Goal: Information Seeking & Learning: Learn about a topic

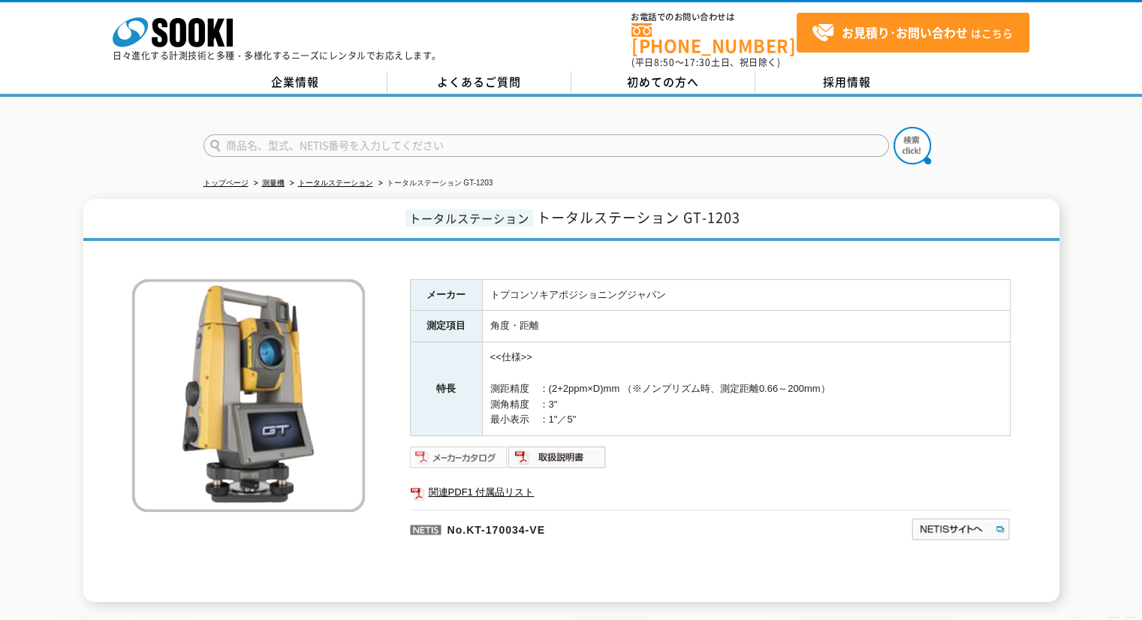
click at [466, 448] on img at bounding box center [459, 457] width 98 height 24
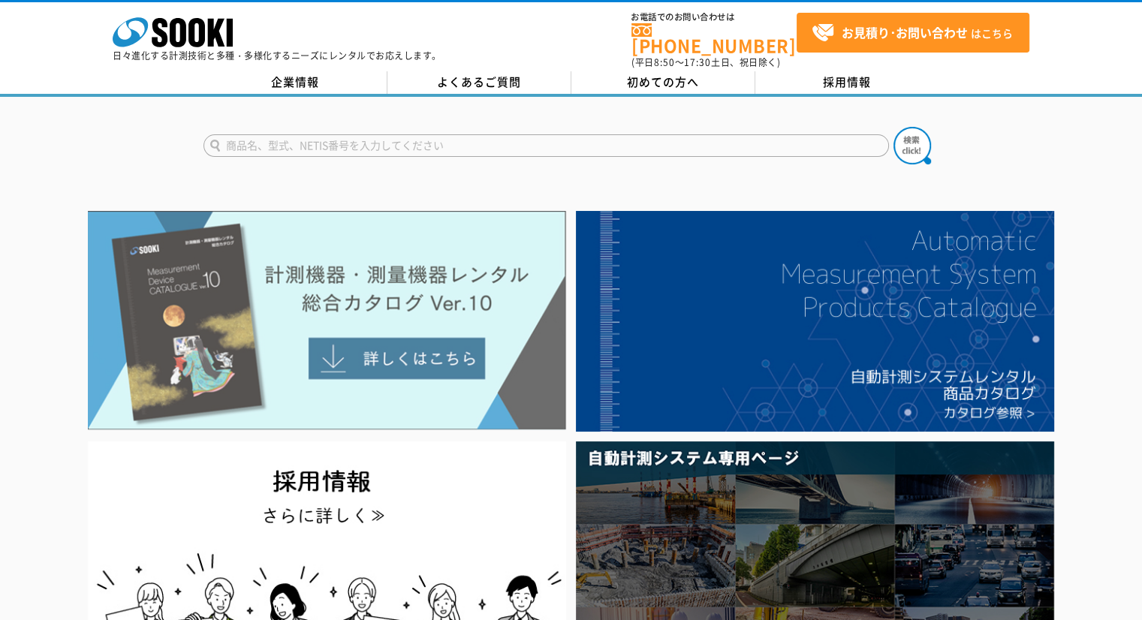
click at [263, 232] on img at bounding box center [327, 320] width 478 height 219
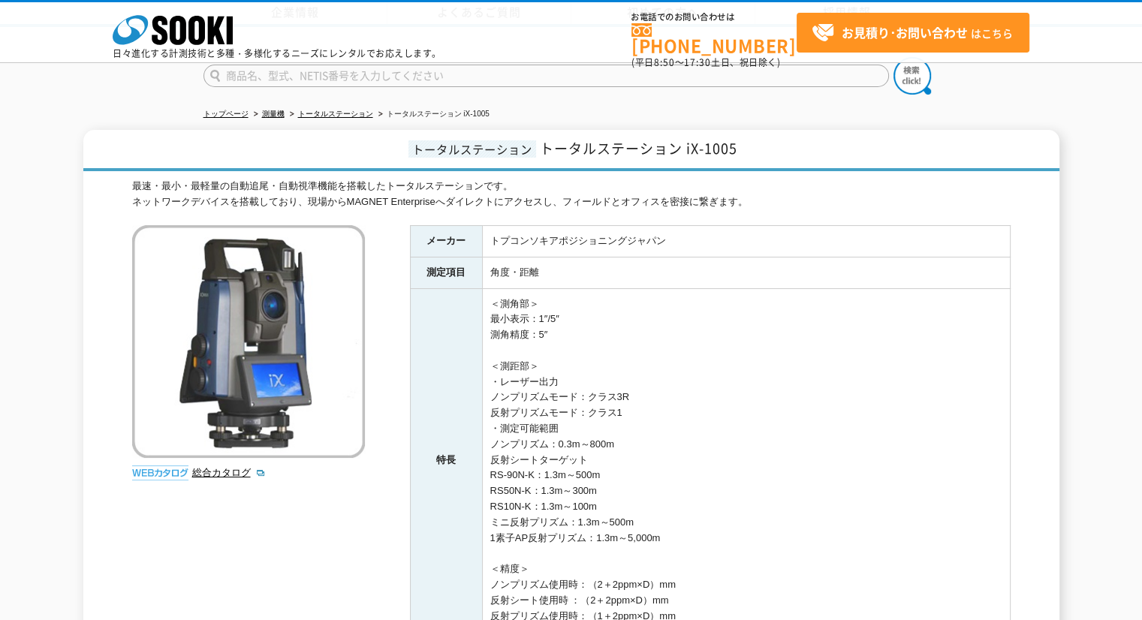
scroll to position [150, 0]
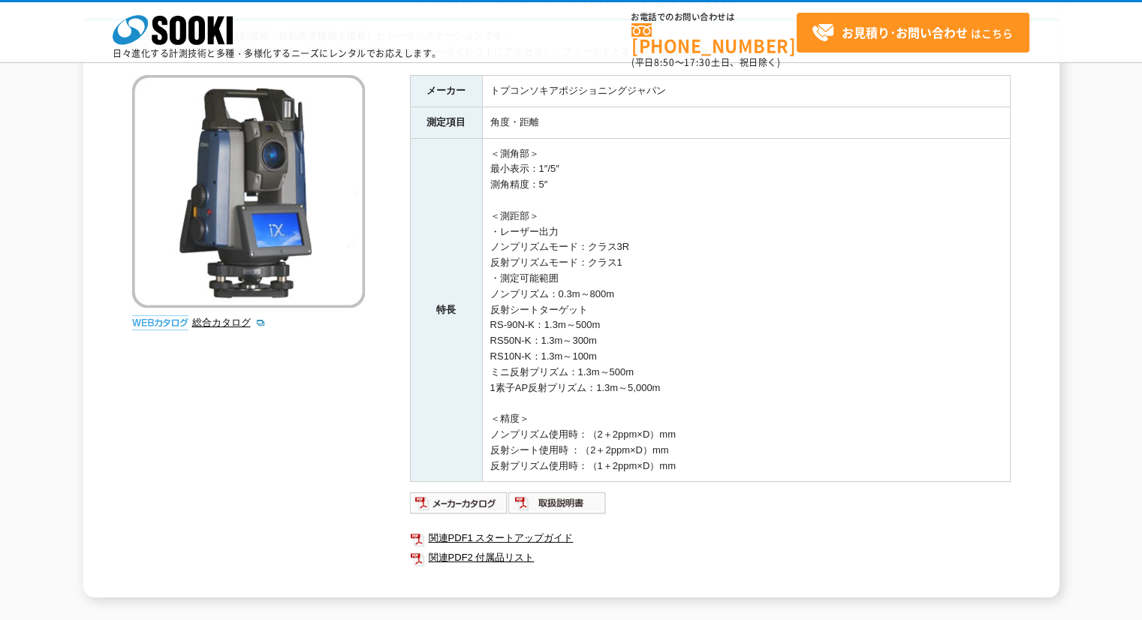
drag, startPoint x: 673, startPoint y: 389, endPoint x: 489, endPoint y: 291, distance: 207.5
click at [489, 291] on td "＜測角部＞ 最小表示：1″/5″ 測角精度：5″ ＜測距部＞ ・レーザー出力 ノンプリズムモード：クラス3R 反射プリズムモード：クラス1 ・測定可能範囲 ノ…" at bounding box center [746, 310] width 528 height 344
copy td "ノンプリズム：0.3m～800m 反射シートターゲット RS-90N-K：1.3m～500m RS50N-K：1.3m～300m RS10N-K：1.3m～1…"
click at [688, 341] on td "＜測角部＞ 最小表示：1″/5″ 測角精度：5″ ＜測距部＞ ・レーザー出力 ノンプリズムモード：クラス3R 反射プリズムモード：クラス1 ・測定可能範囲 ノ…" at bounding box center [746, 310] width 528 height 344
drag, startPoint x: 905, startPoint y: 140, endPoint x: 949, endPoint y: 134, distance: 43.9
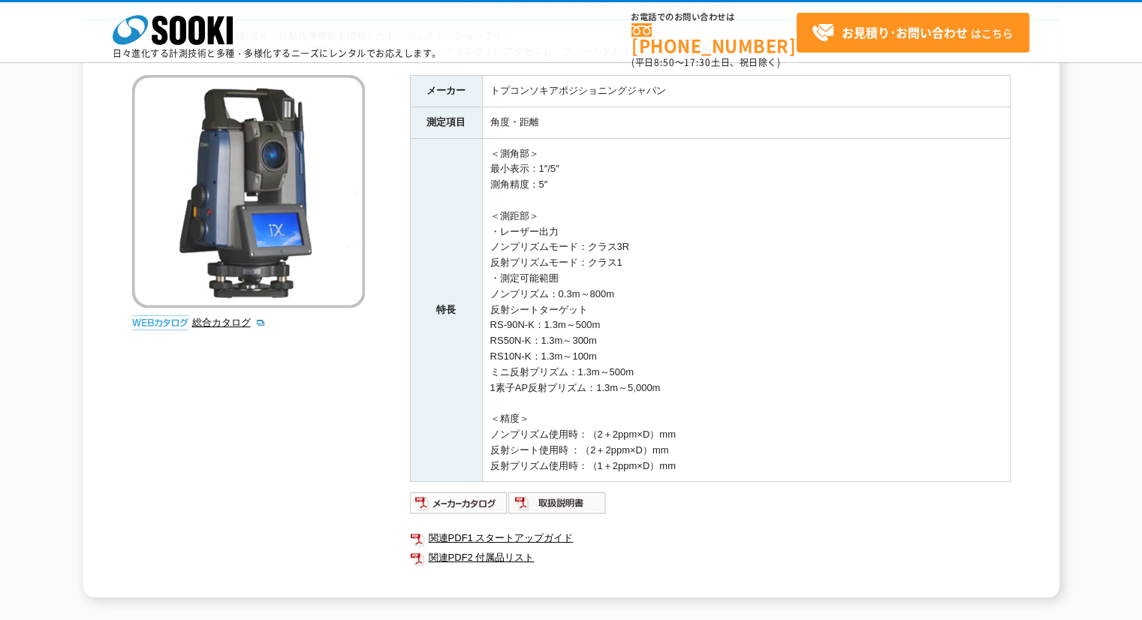
click at [943, 135] on tbody "メーカー トプコンソキアポジショニングジャパン 測定項目 角度・距離 特長 ＜測角部＞ 最小表示：1″/5″ 測角精度：5″ ＜測距部＞ ・レーザー出力 ノン…" at bounding box center [710, 278] width 600 height 406
click at [524, 359] on td "＜測角部＞ 最小表示：1″/5″ 測角精度：5″ ＜測距部＞ ・レーザー出力 ノンプリズムモード：クラス3R 反射プリズムモード：クラス1 ・測定可能範囲 ノ…" at bounding box center [746, 310] width 528 height 344
click at [492, 307] on td "＜測角部＞ 最小表示：1″/5″ 測角精度：5″ ＜測距部＞ ・レーザー出力 ノンプリズムモード：クラス3R 反射プリズムモード：クラス1 ・測定可能範囲 ノ…" at bounding box center [746, 310] width 528 height 344
drag, startPoint x: 490, startPoint y: 291, endPoint x: 626, endPoint y: 286, distance: 136.0
click at [626, 286] on td "＜測角部＞ 最小表示：1″/5″ 測角精度：5″ ＜測距部＞ ・レーザー出力 ノンプリズムモード：クラス3R 反射プリズムモード：クラス1 ・測定可能範囲 ノ…" at bounding box center [746, 310] width 528 height 344
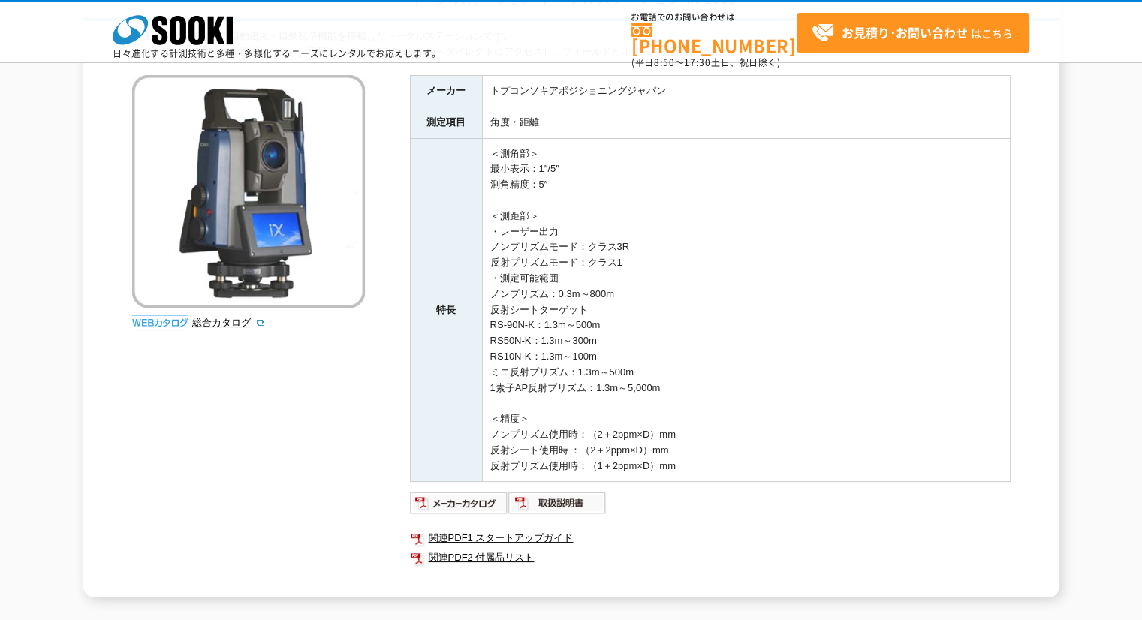
copy td "ノンプリズム：0.3m～800m"
click at [491, 309] on td "＜測角部＞ 最小表示：1″/5″ 測角精度：5″ ＜測距部＞ ・レーザー出力 ノンプリズムモード：クラス3R 反射プリズムモード：クラス1 ・測定可能範囲 ノ…" at bounding box center [746, 310] width 528 height 344
drag, startPoint x: 491, startPoint y: 309, endPoint x: 588, endPoint y: 314, distance: 96.9
click at [588, 314] on td "＜測角部＞ 最小表示：1″/5″ 測角精度：5″ ＜測距部＞ ・レーザー出力 ノンプリズムモード：クラス3R 反射プリズムモード：クラス1 ・測定可能範囲 ノ…" at bounding box center [746, 310] width 528 height 344
copy td "反射シートターゲット"
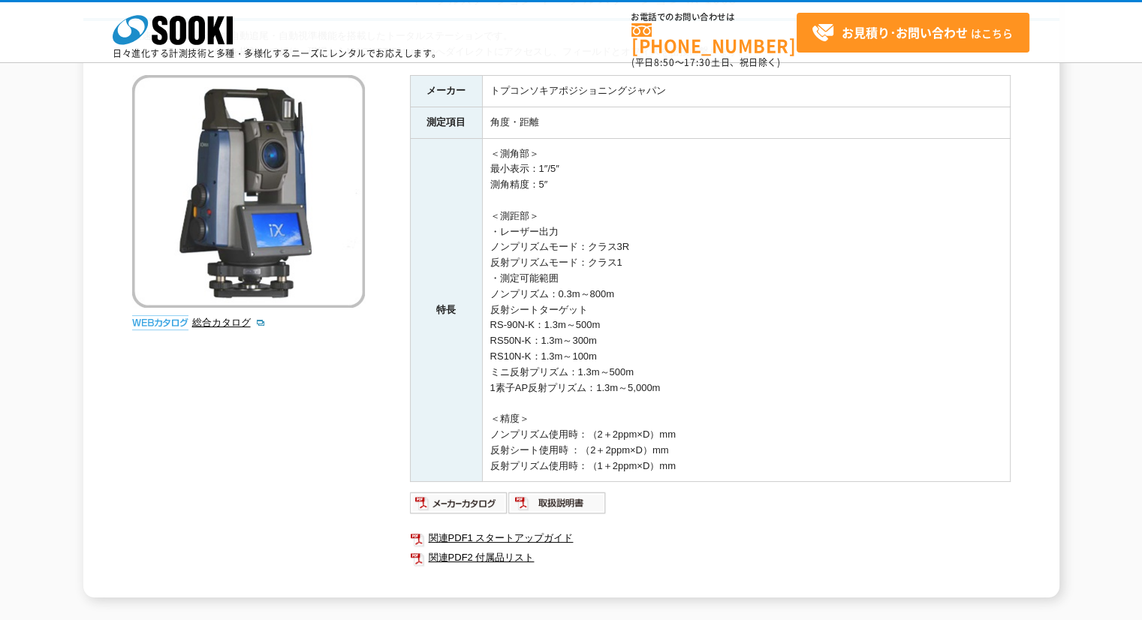
click at [489, 327] on td "＜測角部＞ 最小表示：1″/5″ 測角精度：5″ ＜測距部＞ ・レーザー出力 ノンプリズムモード：クラス3R 反射プリズムモード：クラス1 ・測定可能範囲 ノ…" at bounding box center [746, 310] width 528 height 344
drag, startPoint x: 489, startPoint y: 325, endPoint x: 630, endPoint y: 319, distance: 140.5
click at [614, 316] on td "＜測角部＞ 最小表示：1″/5″ 測角精度：5″ ＜測距部＞ ・レーザー出力 ノンプリズムモード：クラス3R 反射プリズムモード：クラス1 ・測定可能範囲 ノ…" at bounding box center [746, 310] width 528 height 344
copy td "RS-90N-K：1.3m～500m"
drag, startPoint x: 491, startPoint y: 360, endPoint x: 489, endPoint y: 351, distance: 9.3
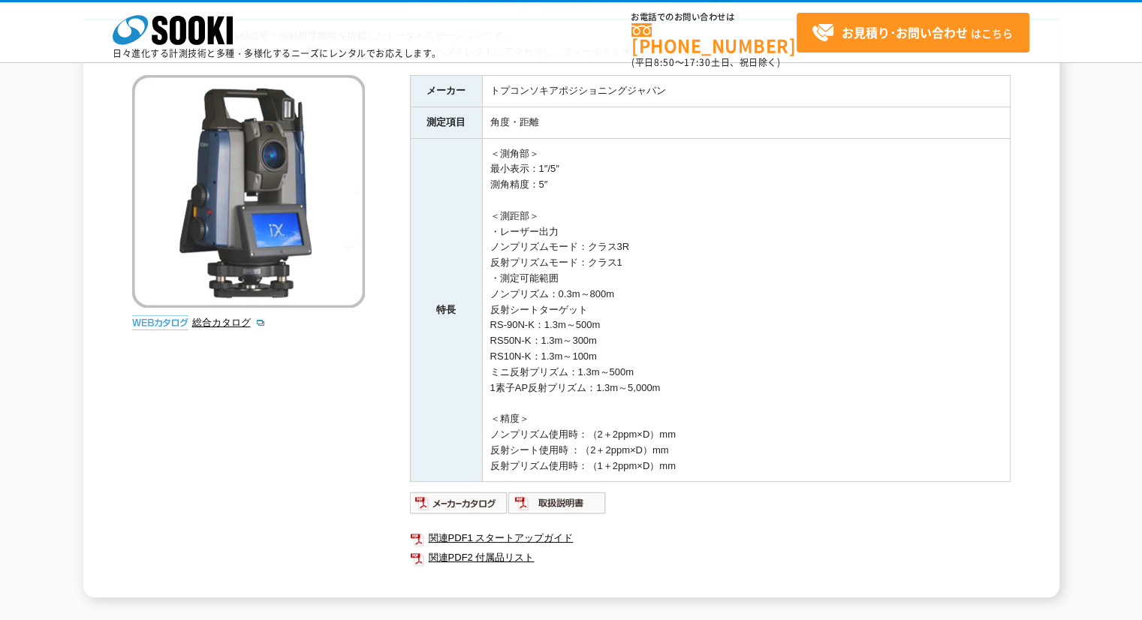
click at [491, 360] on td "＜測角部＞ 最小表示：1″/5″ 測角精度：5″ ＜測距部＞ ・レーザー出力 ノンプリズムモード：クラス3R 反射プリズムモード：クラス1 ・測定可能範囲 ノ…" at bounding box center [746, 310] width 528 height 344
click at [489, 339] on td "＜測角部＞ 最小表示：1″/5″ 測角精度：5″ ＜測距部＞ ・レーザー出力 ノンプリズムモード：クラス3R 反射プリズムモード：クラス1 ・測定可能範囲 ノ…" at bounding box center [746, 310] width 528 height 344
drag, startPoint x: 489, startPoint y: 340, endPoint x: 643, endPoint y: 340, distance: 153.9
click at [643, 340] on td "＜測角部＞ 最小表示：1″/5″ 測角精度：5″ ＜測距部＞ ・レーザー出力 ノンプリズムモード：クラス3R 反射プリズムモード：クラス1 ・測定可能範囲 ノ…" at bounding box center [746, 310] width 528 height 344
copy td "RS50N-K：1.3m～300m"
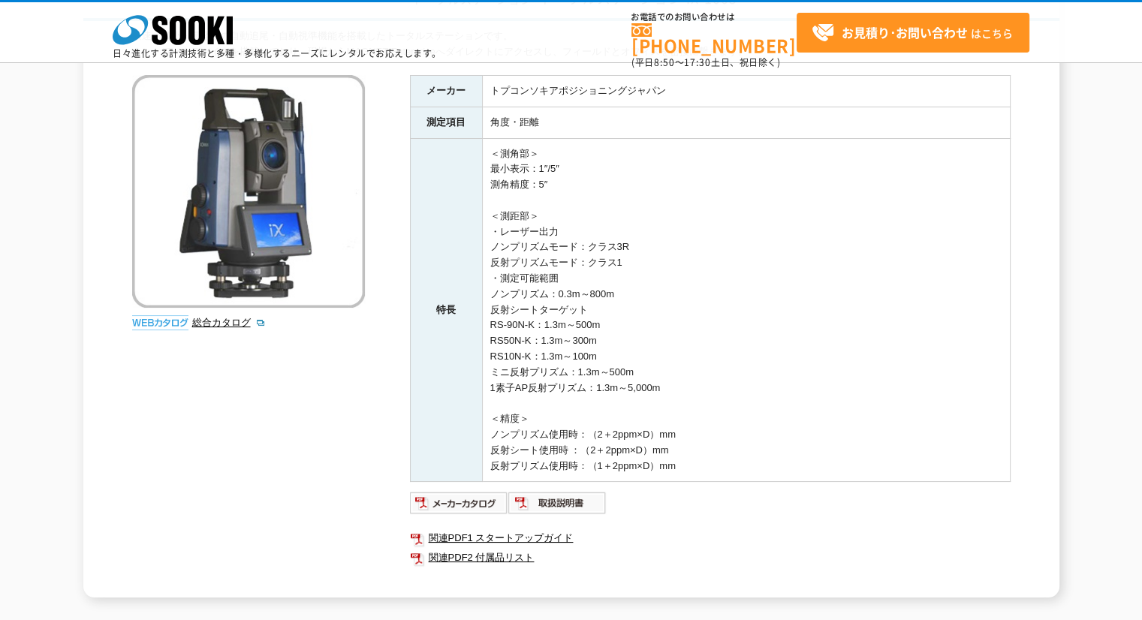
drag, startPoint x: 525, startPoint y: 361, endPoint x: 510, endPoint y: 355, distance: 15.5
click at [523, 361] on td "＜測角部＞ 最小表示：1″/5″ 測角精度：5″ ＜測距部＞ ・レーザー出力 ノンプリズムモード：クラス3R 反射プリズムモード：クラス1 ・測定可能範囲 ノ…" at bounding box center [746, 310] width 528 height 344
drag, startPoint x: 489, startPoint y: 354, endPoint x: 618, endPoint y: 358, distance: 128.4
click at [613, 357] on td "＜測角部＞ 最小表示：1″/5″ 測角精度：5″ ＜測距部＞ ・レーザー出力 ノンプリズムモード：クラス3R 反射プリズムモード：クラス1 ・測定可能範囲 ノ…" at bounding box center [746, 310] width 528 height 344
copy td "RS10N-K：1.3m～100m"
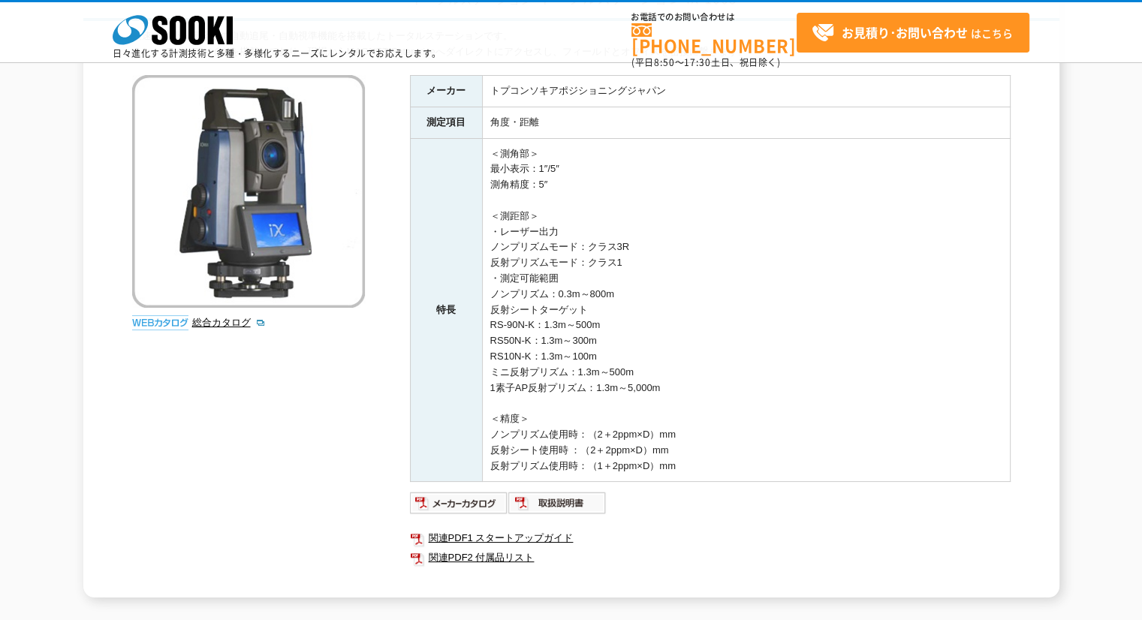
drag, startPoint x: 584, startPoint y: 388, endPoint x: 565, endPoint y: 384, distance: 19.9
click at [581, 388] on td "＜測角部＞ 最小表示：1″/5″ 測角精度：5″ ＜測距部＞ ・レーザー出力 ノンプリズムモード：クラス3R 反射プリズムモード：クラス1 ・測定可能範囲 ノ…" at bounding box center [746, 310] width 528 height 344
drag, startPoint x: 495, startPoint y: 369, endPoint x: 610, endPoint y: 376, distance: 115.1
click at [610, 376] on td "＜測角部＞ 最小表示：1″/5″ 測角精度：5″ ＜測距部＞ ・レーザー出力 ノンプリズムモード：クラス3R 反射プリズムモード：クラス1 ・測定可能範囲 ノ…" at bounding box center [746, 310] width 528 height 344
click at [510, 385] on td "＜測角部＞ 最小表示：1″/5″ 測角精度：5″ ＜測距部＞ ・レーザー出力 ノンプリズムモード：クラス3R 反射プリズムモード：クラス1 ・測定可能範囲 ノ…" at bounding box center [746, 310] width 528 height 344
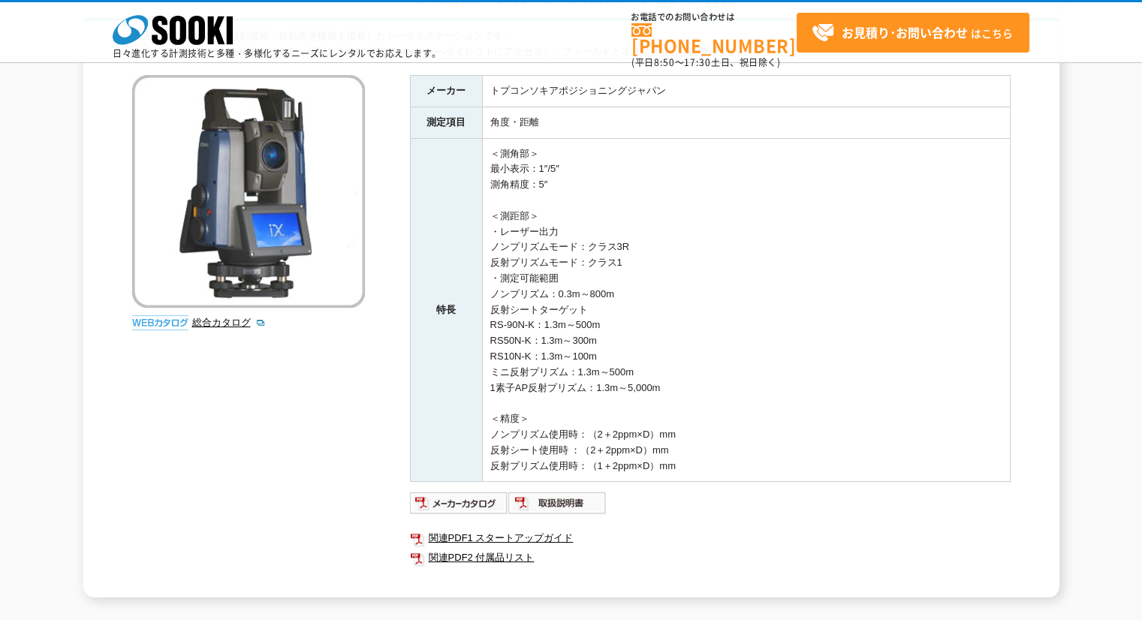
drag, startPoint x: 489, startPoint y: 373, endPoint x: 670, endPoint y: 369, distance: 181.0
click at [670, 369] on td "＜測角部＞ 最小表示：1″/5″ 測角精度：5″ ＜測距部＞ ・レーザー出力 ノンプリズムモード：クラス3R 反射プリズムモード：クラス1 ・測定可能範囲 ノ…" at bounding box center [746, 310] width 528 height 344
copy td "ミニ反射プリズム：1.3m～500m"
click at [501, 402] on td "＜測角部＞ 最小表示：1″/5″ 測角精度：5″ ＜測距部＞ ・レーザー出力 ノンプリズムモード：クラス3R 反射プリズムモード：クラス1 ・測定可能範囲 ノ…" at bounding box center [746, 310] width 528 height 344
drag, startPoint x: 489, startPoint y: 384, endPoint x: 676, endPoint y: 378, distance: 186.2
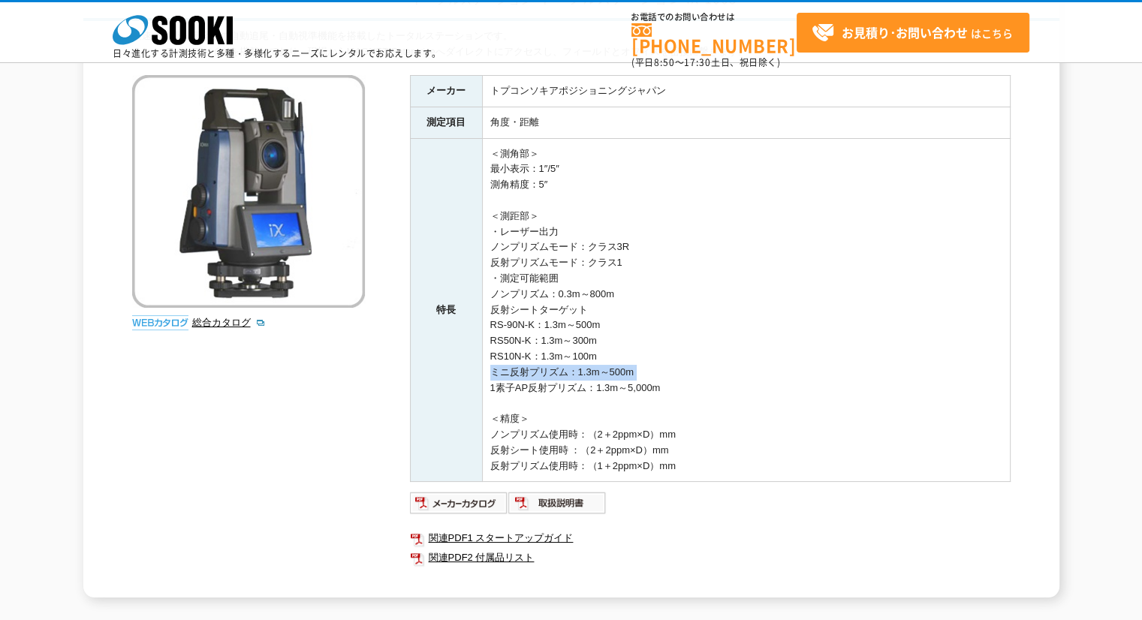
click at [676, 378] on td "＜測角部＞ 最小表示：1″/5″ 測角精度：5″ ＜測距部＞ ・レーザー出力 ノンプリズムモード：クラス3R 反射プリズムモード：クラス1 ・測定可能範囲 ノ…" at bounding box center [746, 310] width 528 height 344
click at [658, 386] on td "＜測角部＞ 最小表示：1″/5″ 測角精度：5″ ＜測距部＞ ・レーザー出力 ノンプリズムモード：クラス3R 反射プリズムモード：クラス1 ・測定可能範囲 ノ…" at bounding box center [746, 310] width 528 height 344
drag, startPoint x: 672, startPoint y: 386, endPoint x: 491, endPoint y: 385, distance: 180.9
click at [491, 385] on td "＜測角部＞ 最小表示：1″/5″ 測角精度：5″ ＜測距部＞ ・レーザー出力 ノンプリズムモード：クラス3R 反射プリズムモード：クラス1 ・測定可能範囲 ノ…" at bounding box center [746, 310] width 528 height 344
copy td "1素子AP反射プリズム：1.3m～5,000m"
